Goal: Transaction & Acquisition: Subscribe to service/newsletter

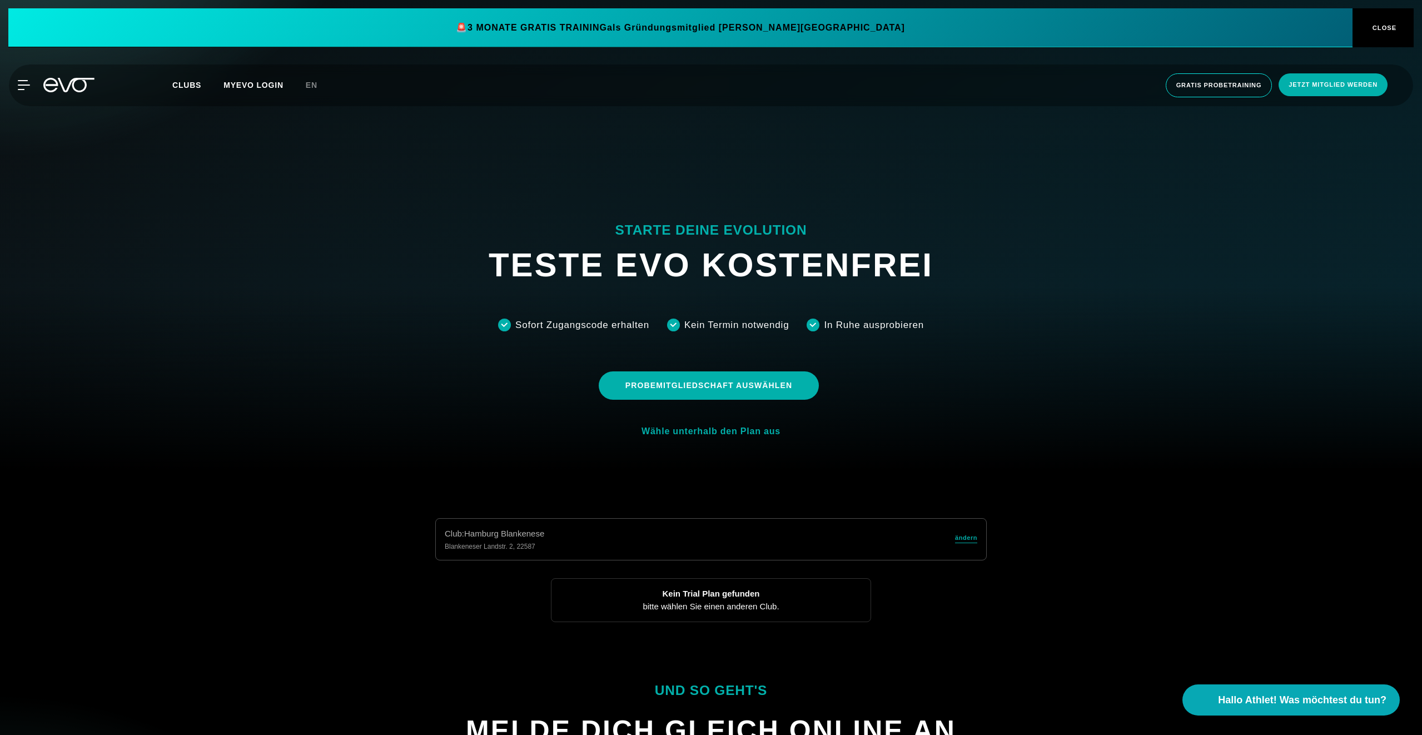
scroll to position [284, 0]
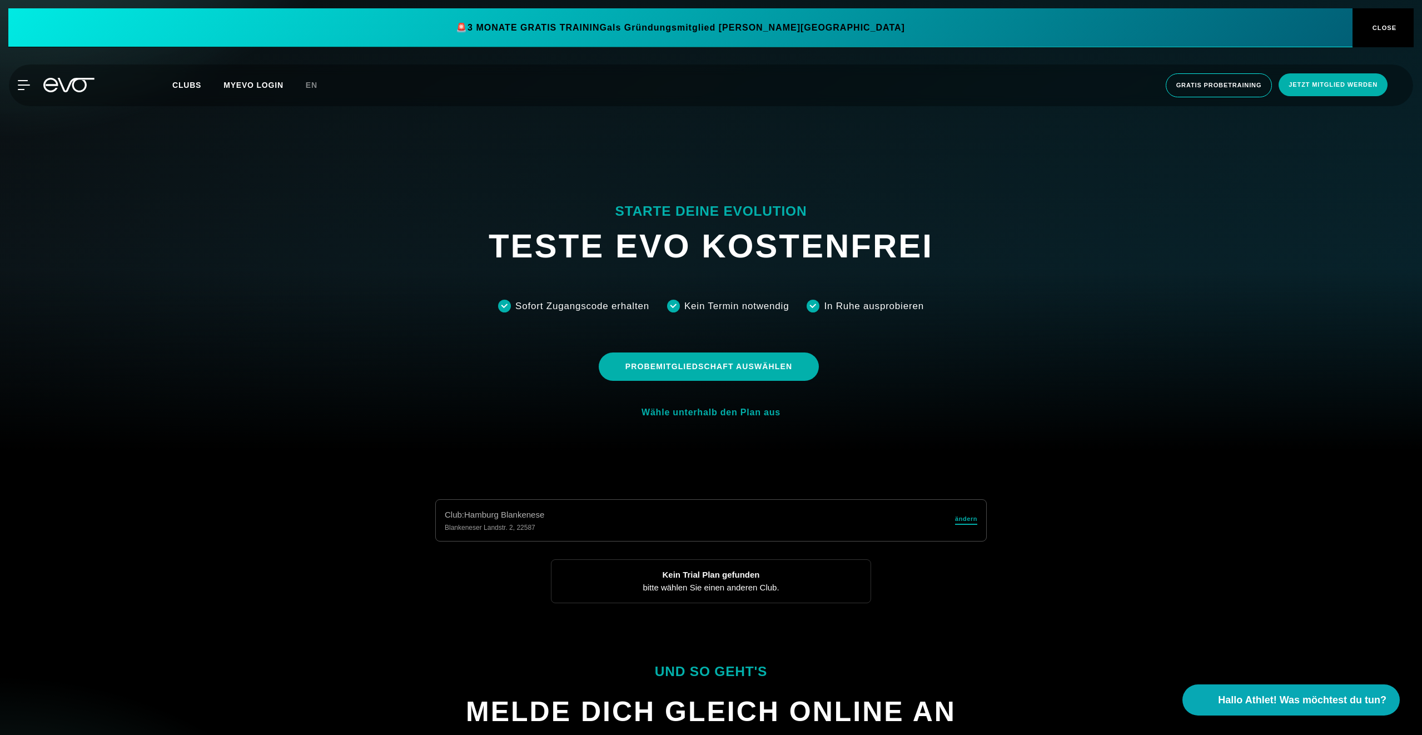
click at [961, 518] on span "ändern" at bounding box center [966, 518] width 22 height 9
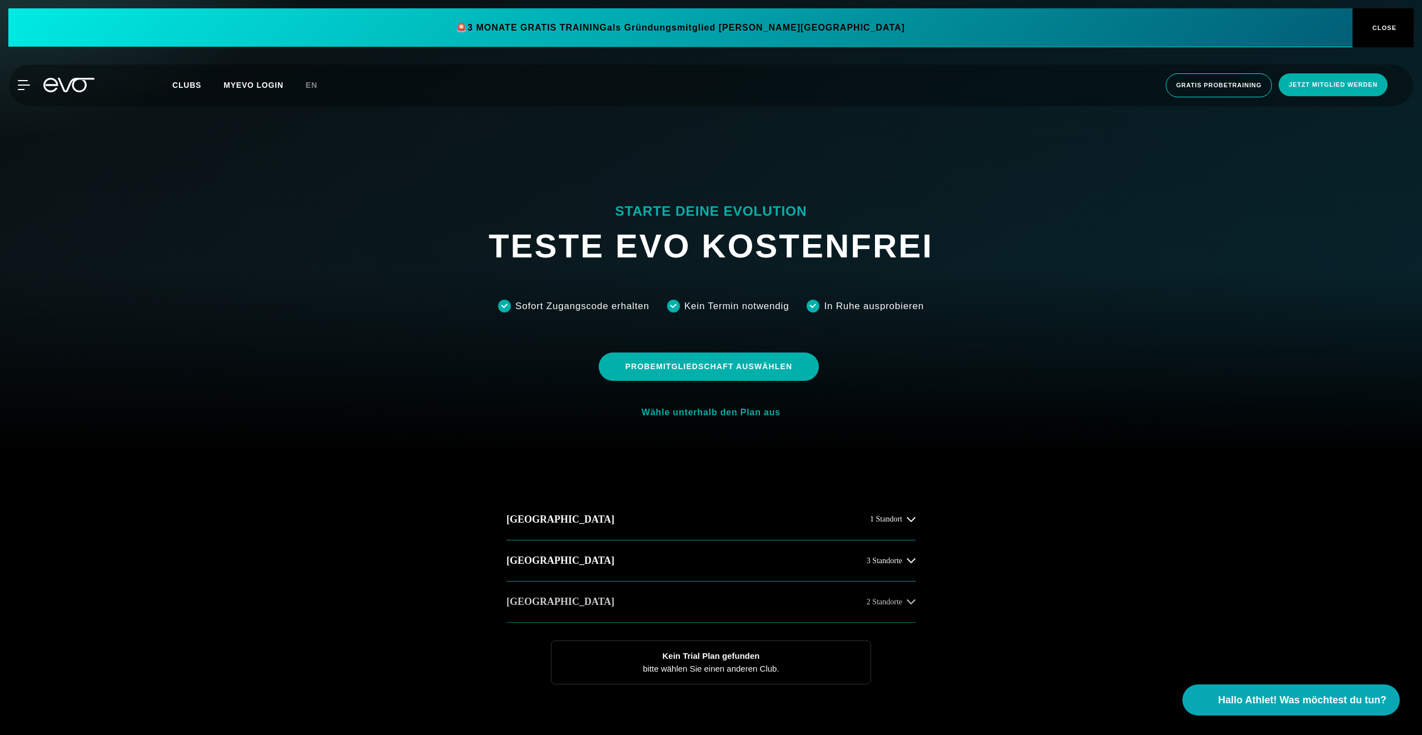
click at [697, 604] on button "Düsseldorf 2 Standorte" at bounding box center [710, 602] width 409 height 41
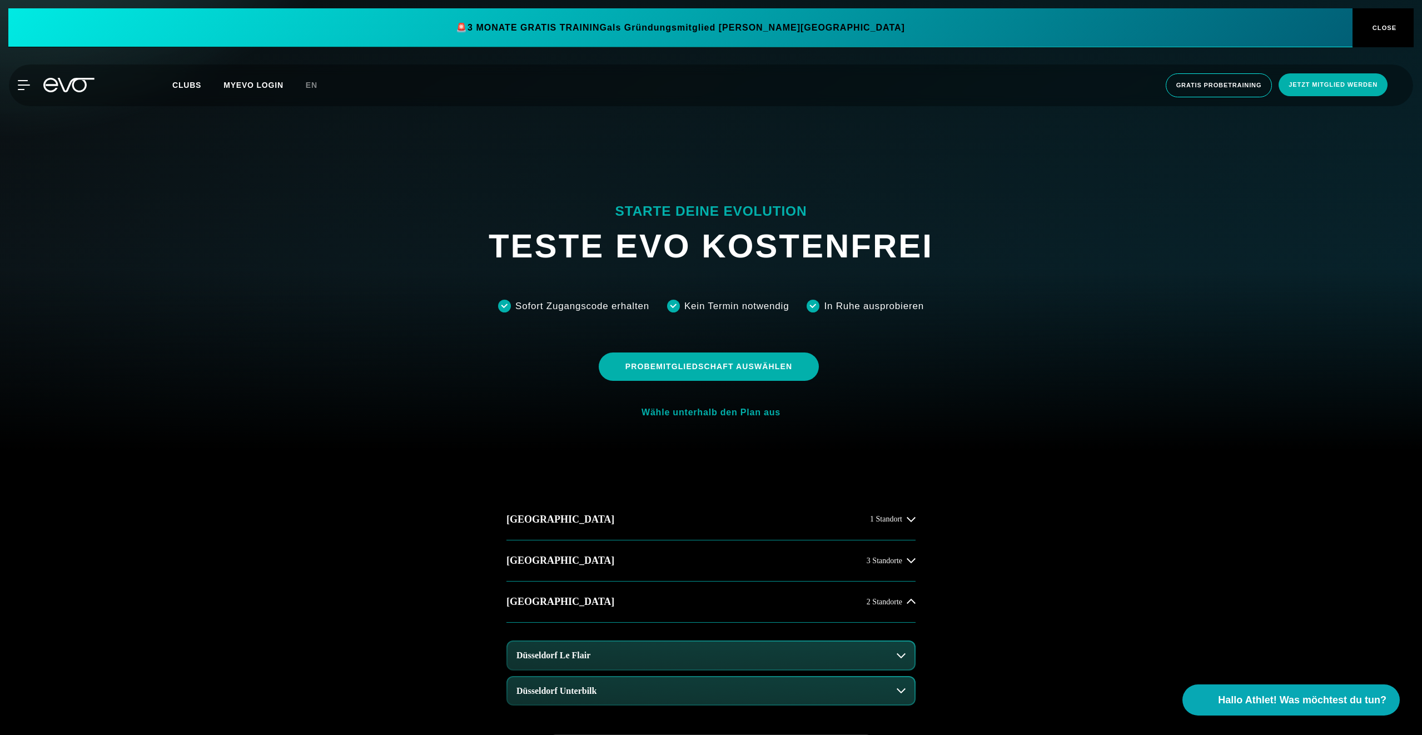
click at [658, 659] on button "Düsseldorf Le Flair" at bounding box center [711, 656] width 407 height 28
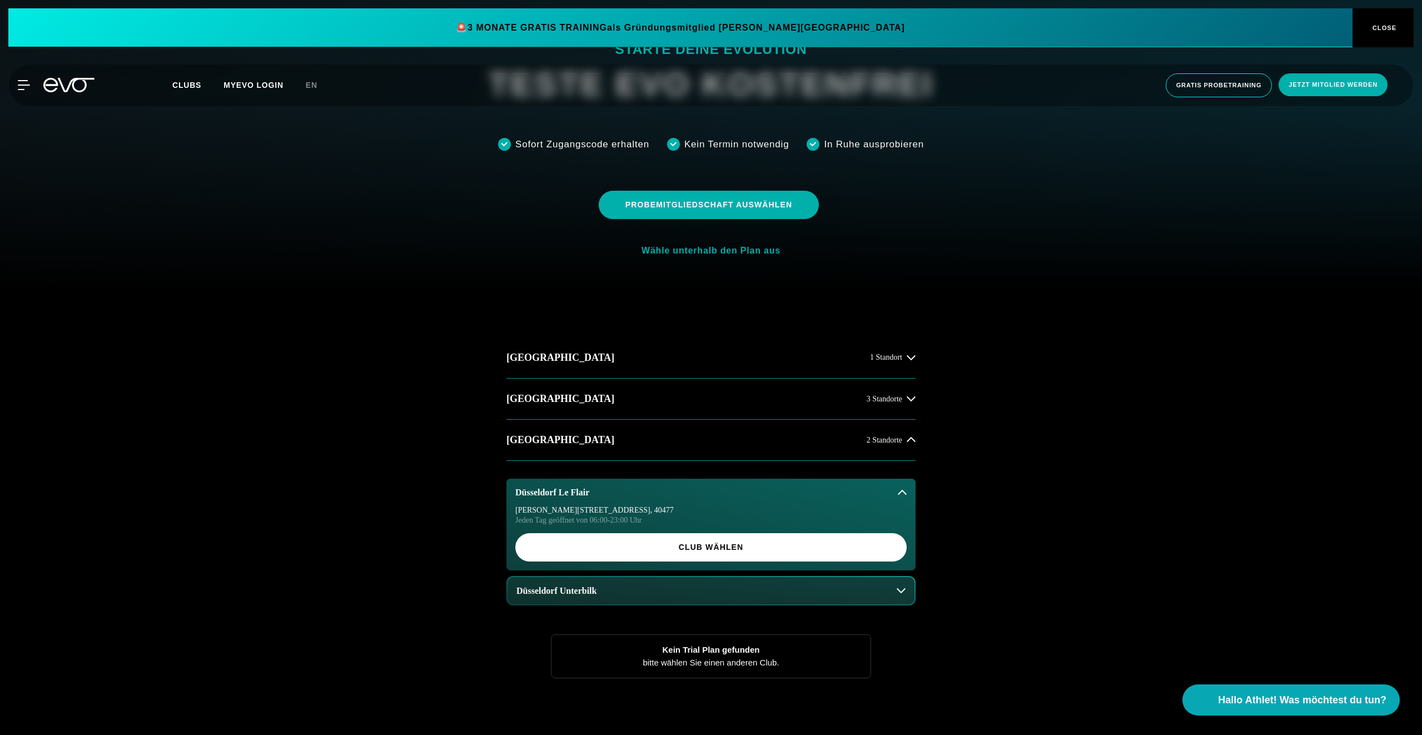
scroll to position [453, 0]
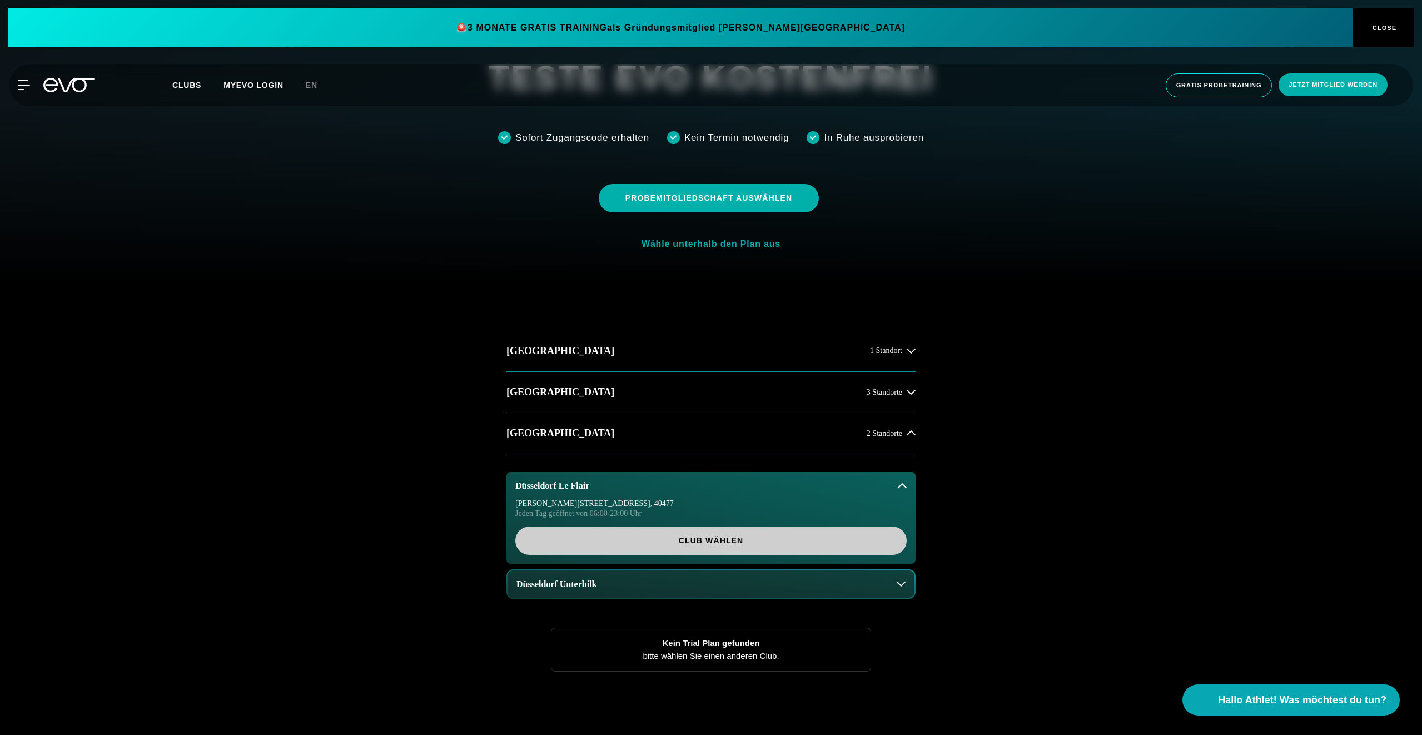
click at [686, 543] on span "Club wählen" at bounding box center [711, 541] width 338 height 12
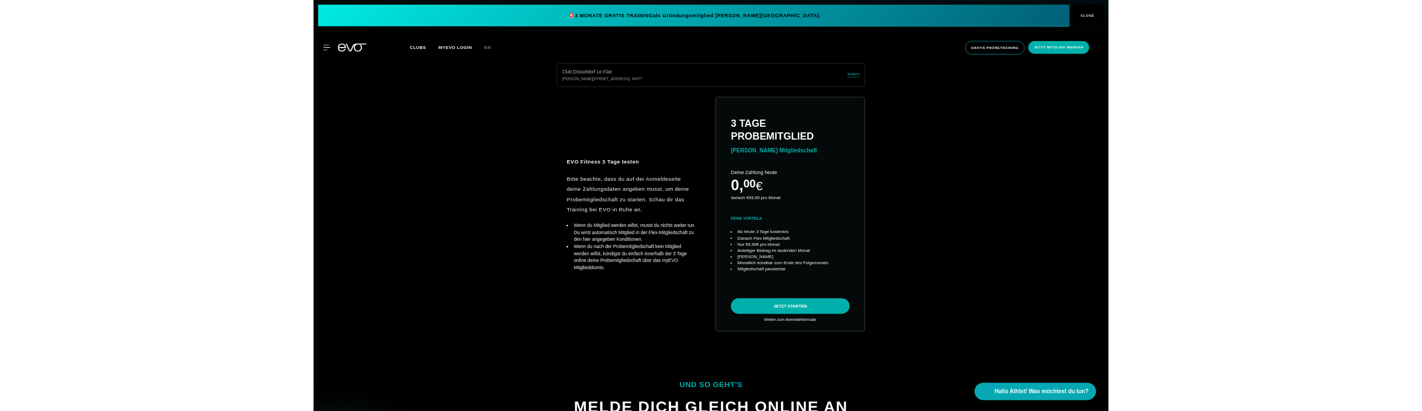
scroll to position [647, 0]
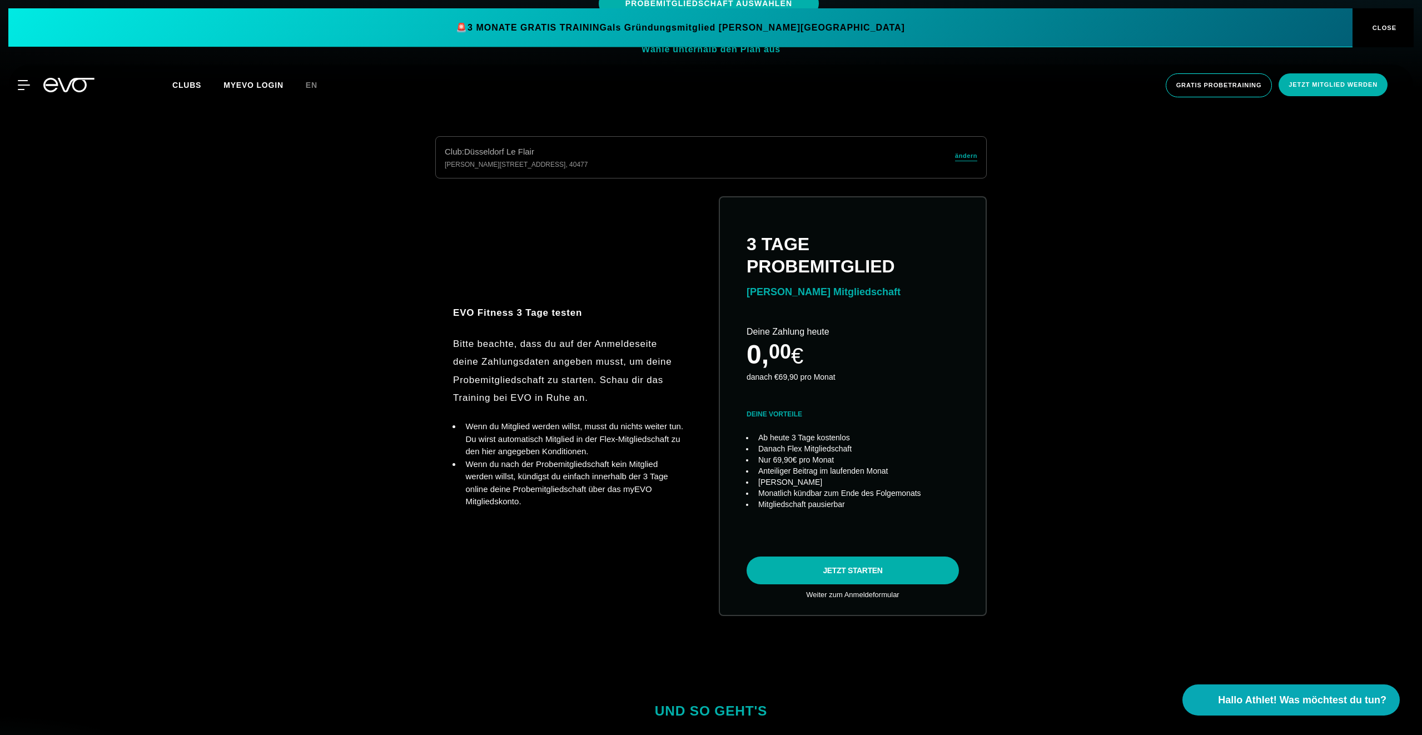
click at [213, 501] on div "Club : Düsseldorf Le Flair Marc-Chagall-Straße 2 , 40477 ändern EVO Fitness 3 T…" at bounding box center [711, 389] width 1387 height 506
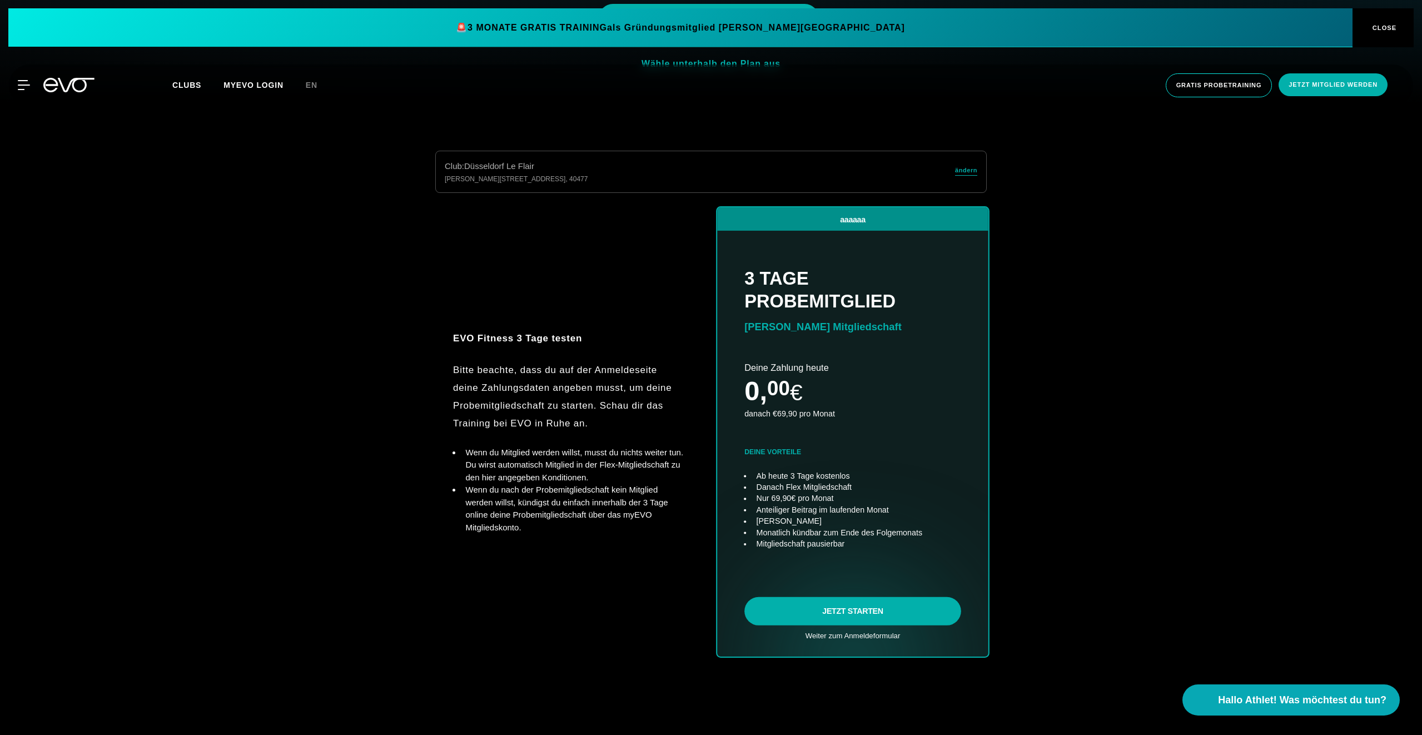
scroll to position [633, 0]
click at [854, 220] on link "choose plan" at bounding box center [852, 431] width 271 height 449
